Goal: Task Accomplishment & Management: Use online tool/utility

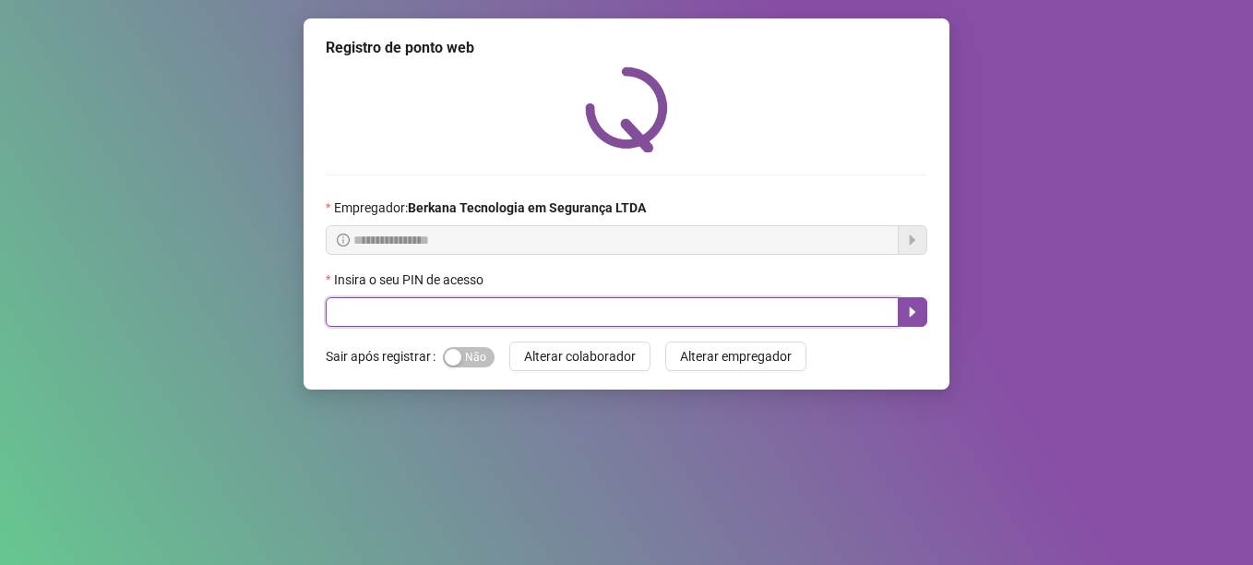
click at [543, 309] on input "text" at bounding box center [612, 312] width 573 height 30
type input "*****"
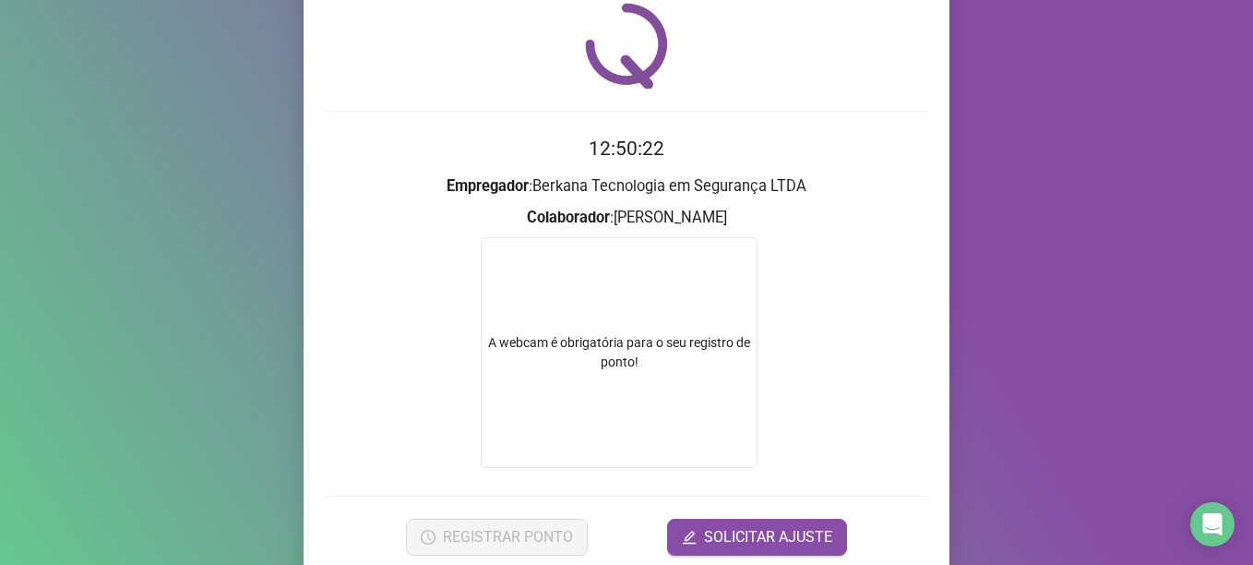
scroll to position [136, 0]
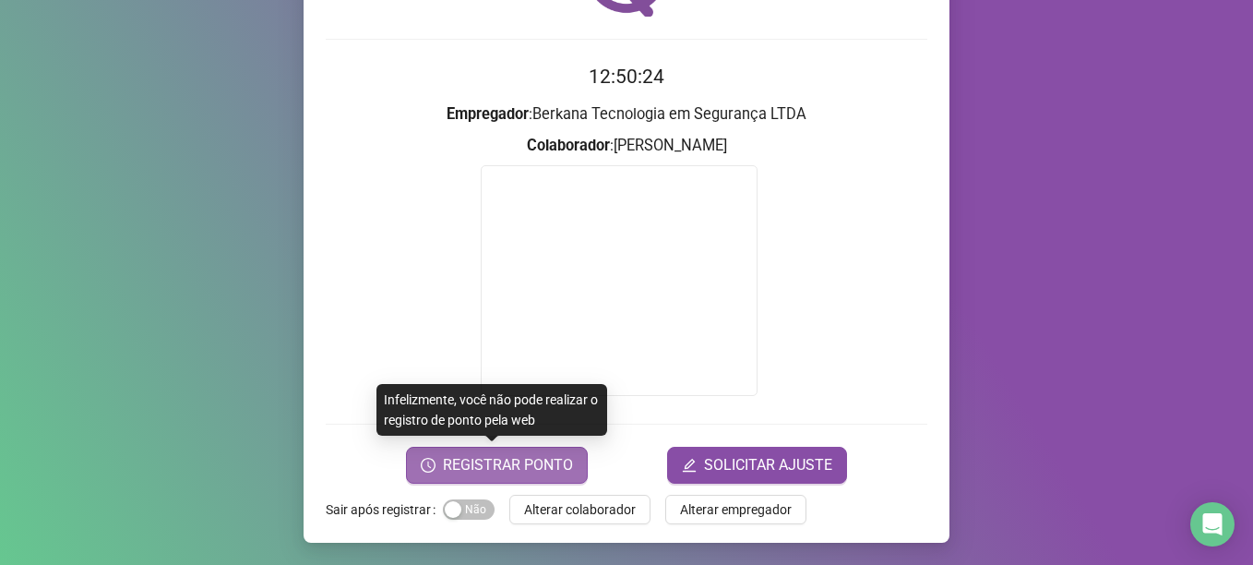
click at [497, 471] on span "REGISTRAR PONTO" at bounding box center [508, 465] width 130 height 22
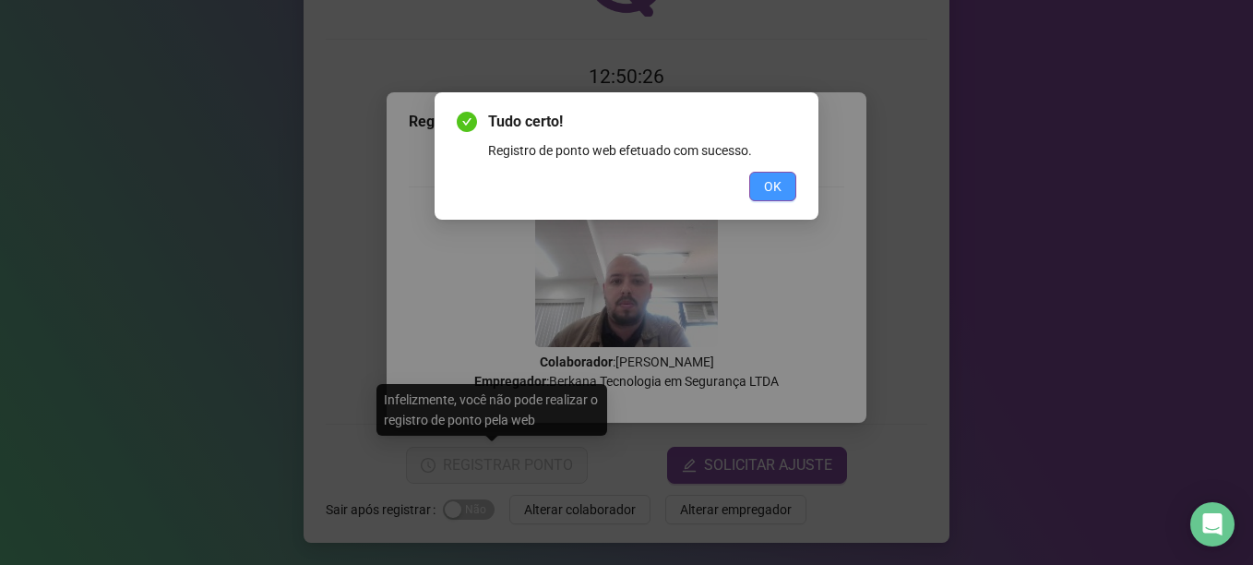
click at [768, 190] on span "OK" at bounding box center [773, 186] width 18 height 20
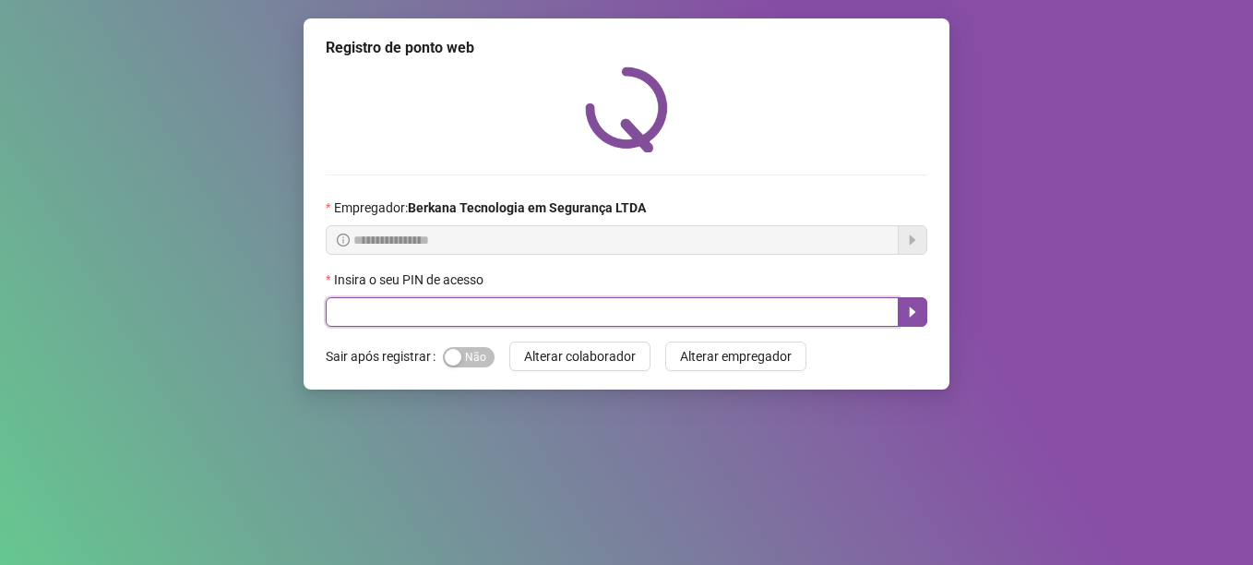
click at [491, 306] on input "text" at bounding box center [612, 312] width 573 height 30
type input "*****"
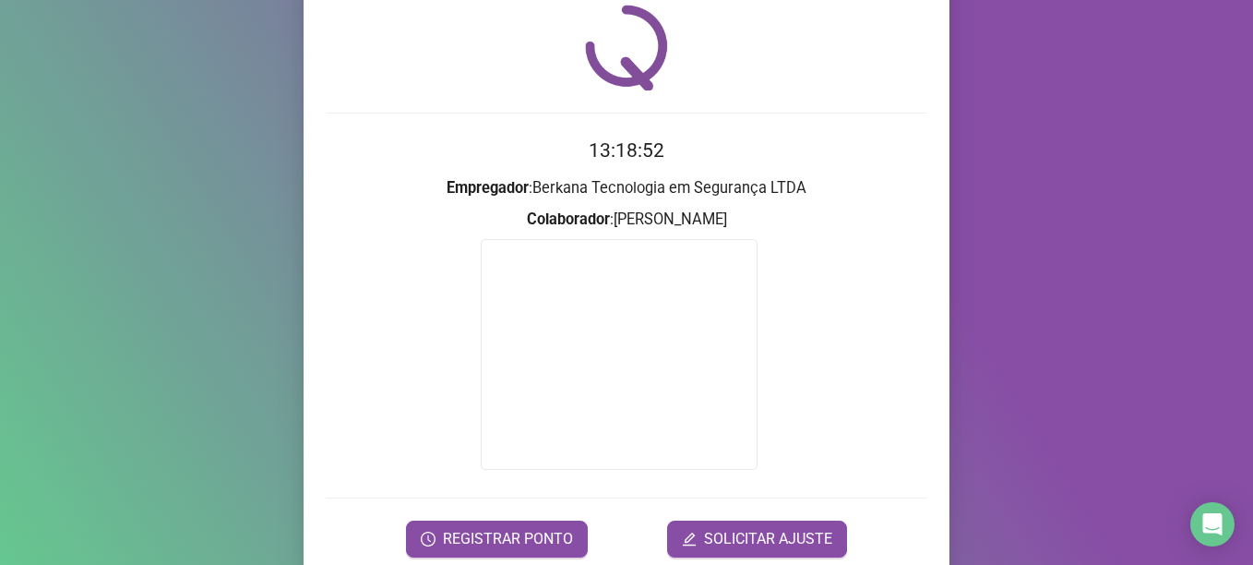
scroll to position [136, 0]
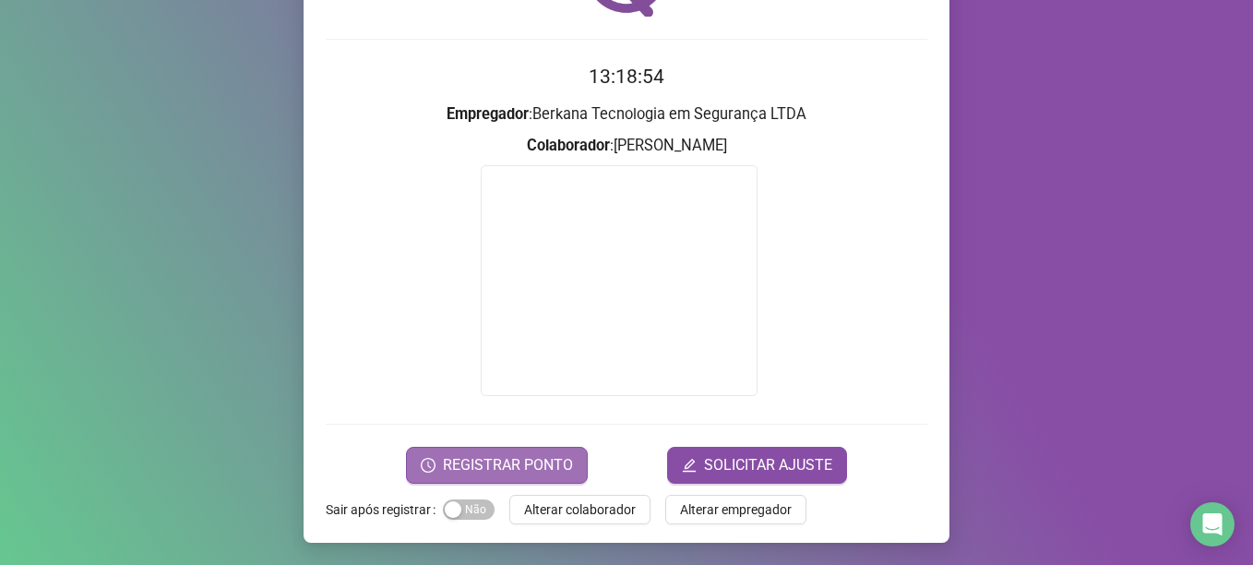
click at [512, 465] on span "REGISTRAR PONTO" at bounding box center [508, 465] width 130 height 22
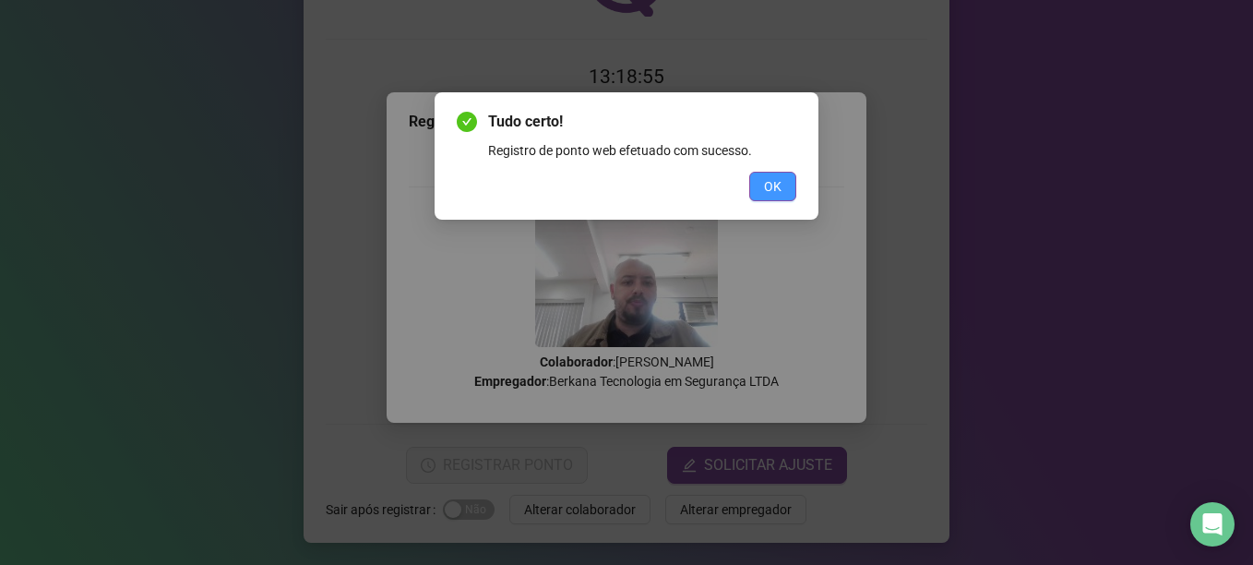
click at [773, 193] on span "OK" at bounding box center [773, 186] width 18 height 20
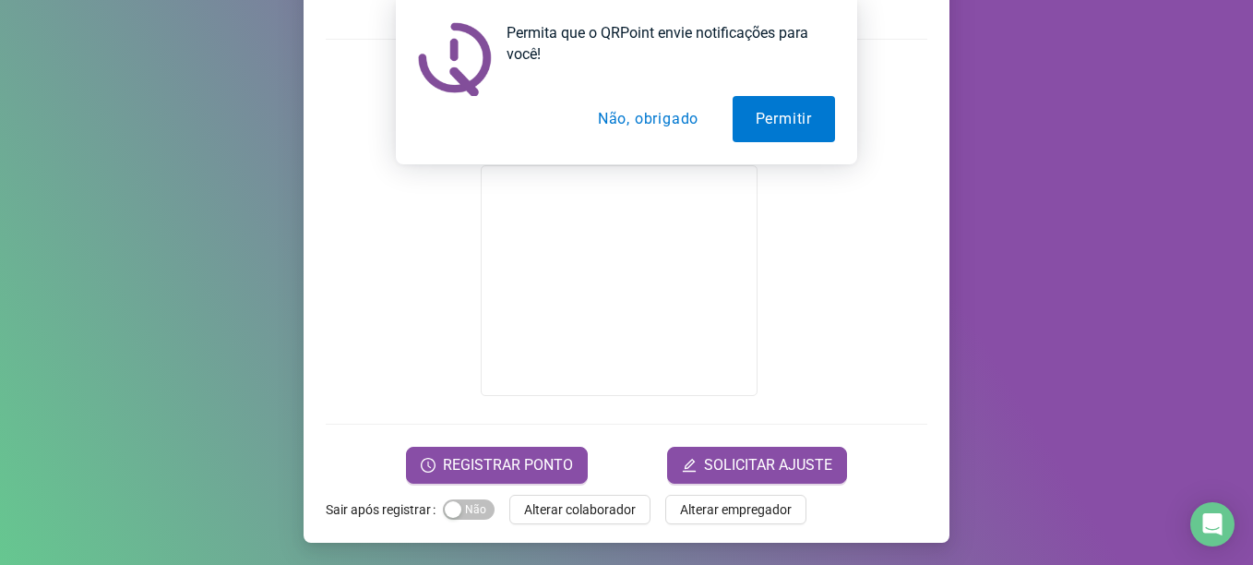
click at [625, 111] on button "Não, obrigado" at bounding box center [648, 119] width 147 height 46
